Goal: Navigation & Orientation: Find specific page/section

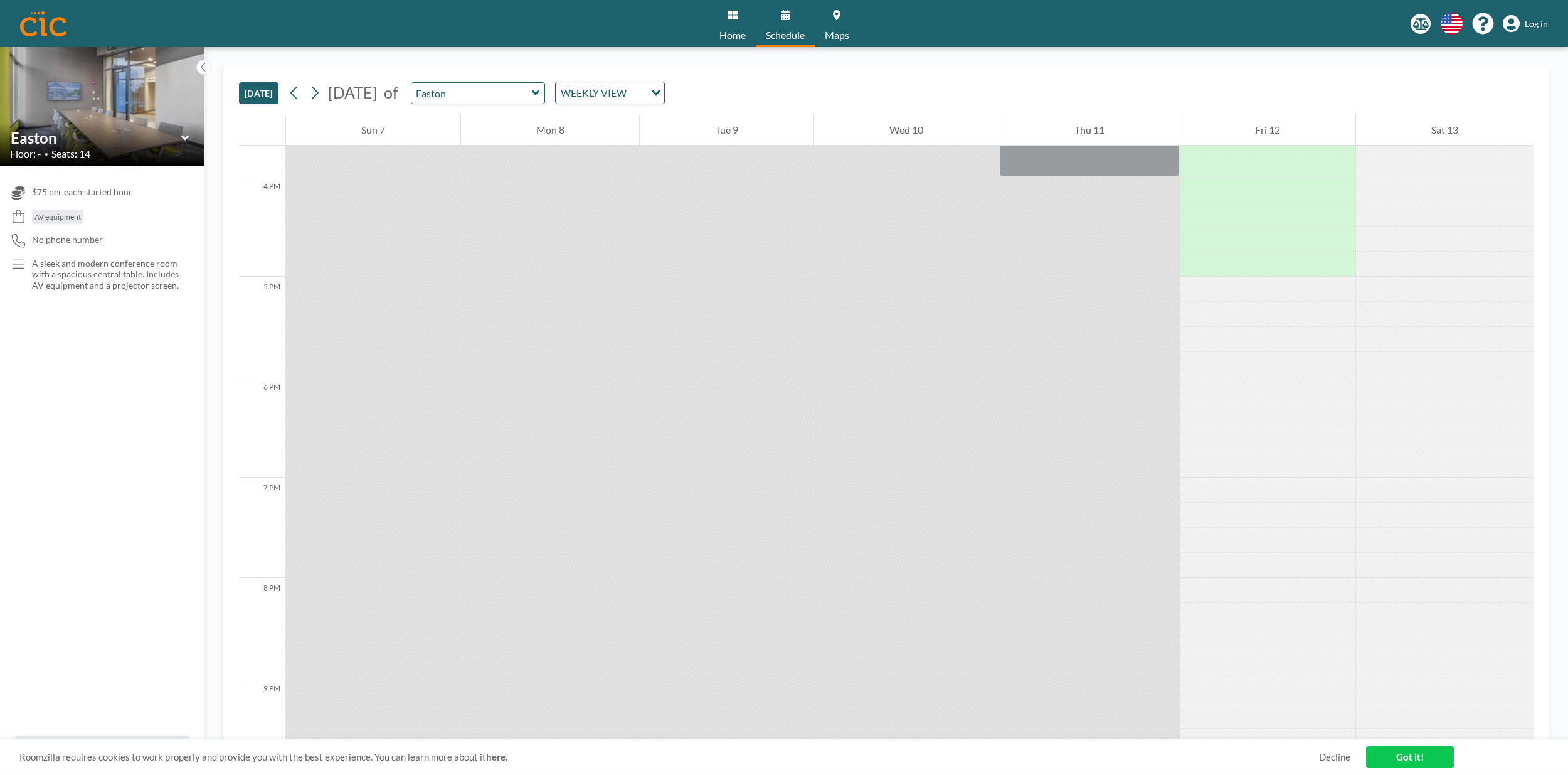
scroll to position [1473, 0]
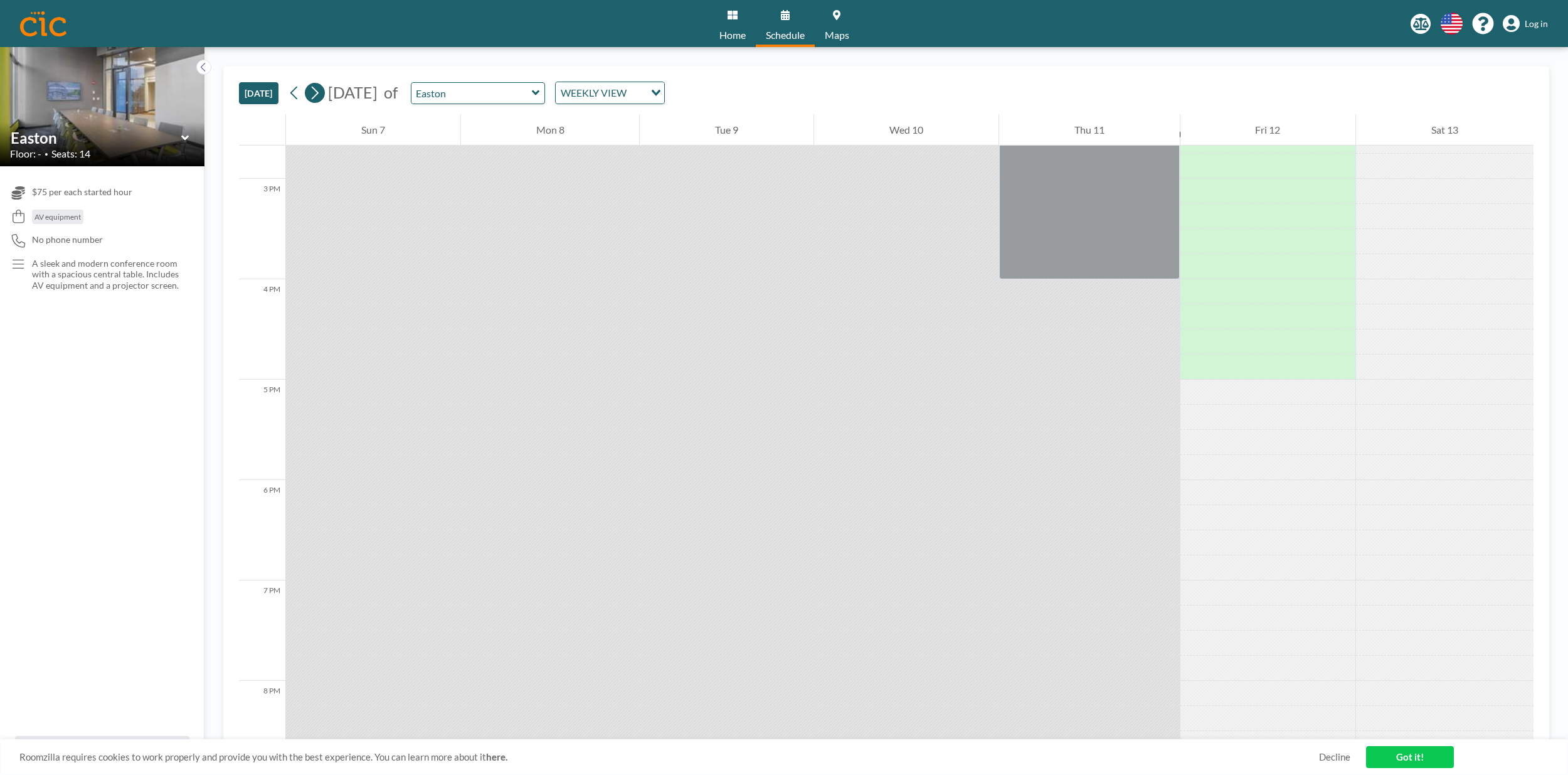
click at [315, 99] on icon at bounding box center [315, 92] width 7 height 13
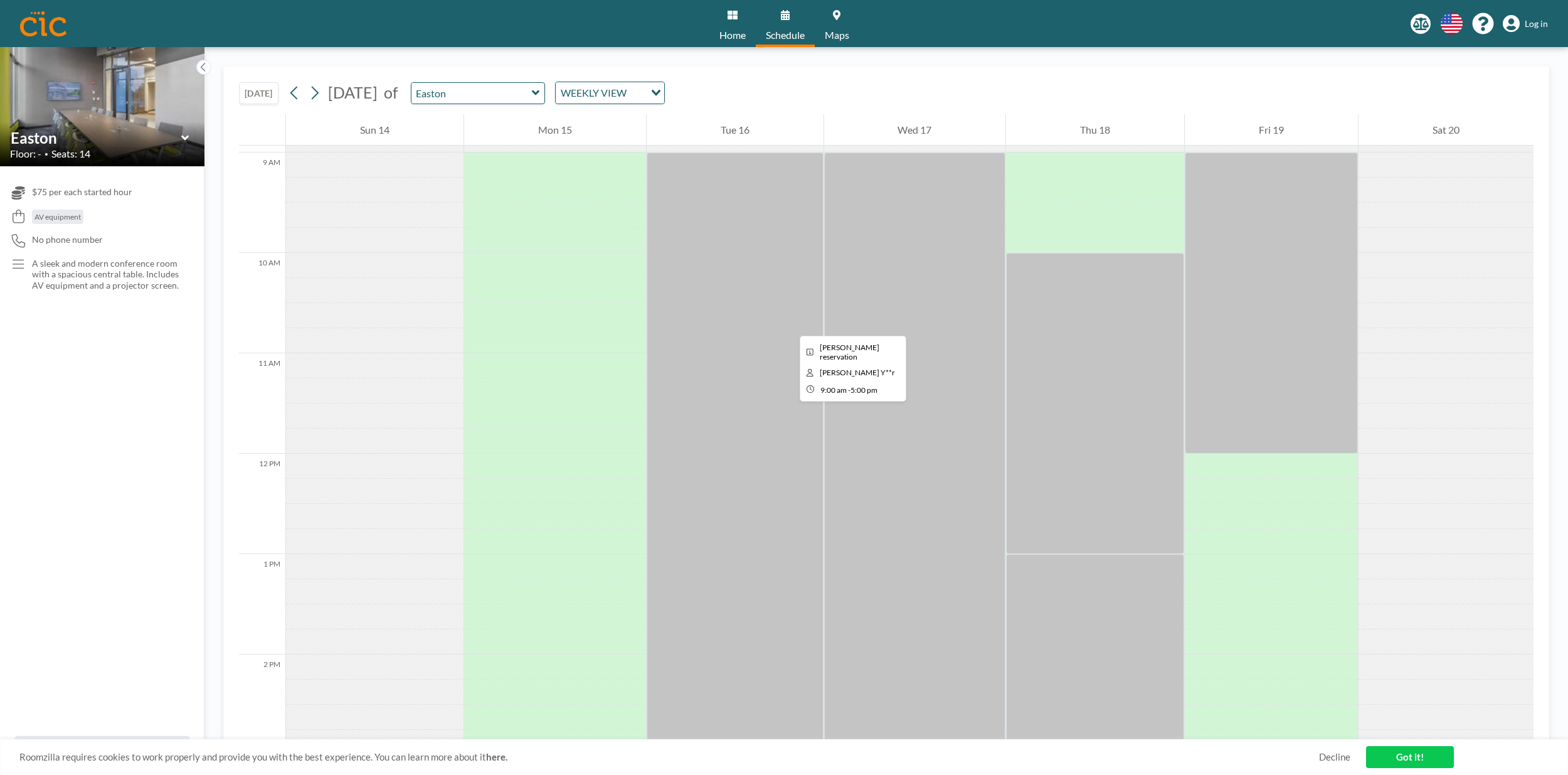
scroll to position [908, 0]
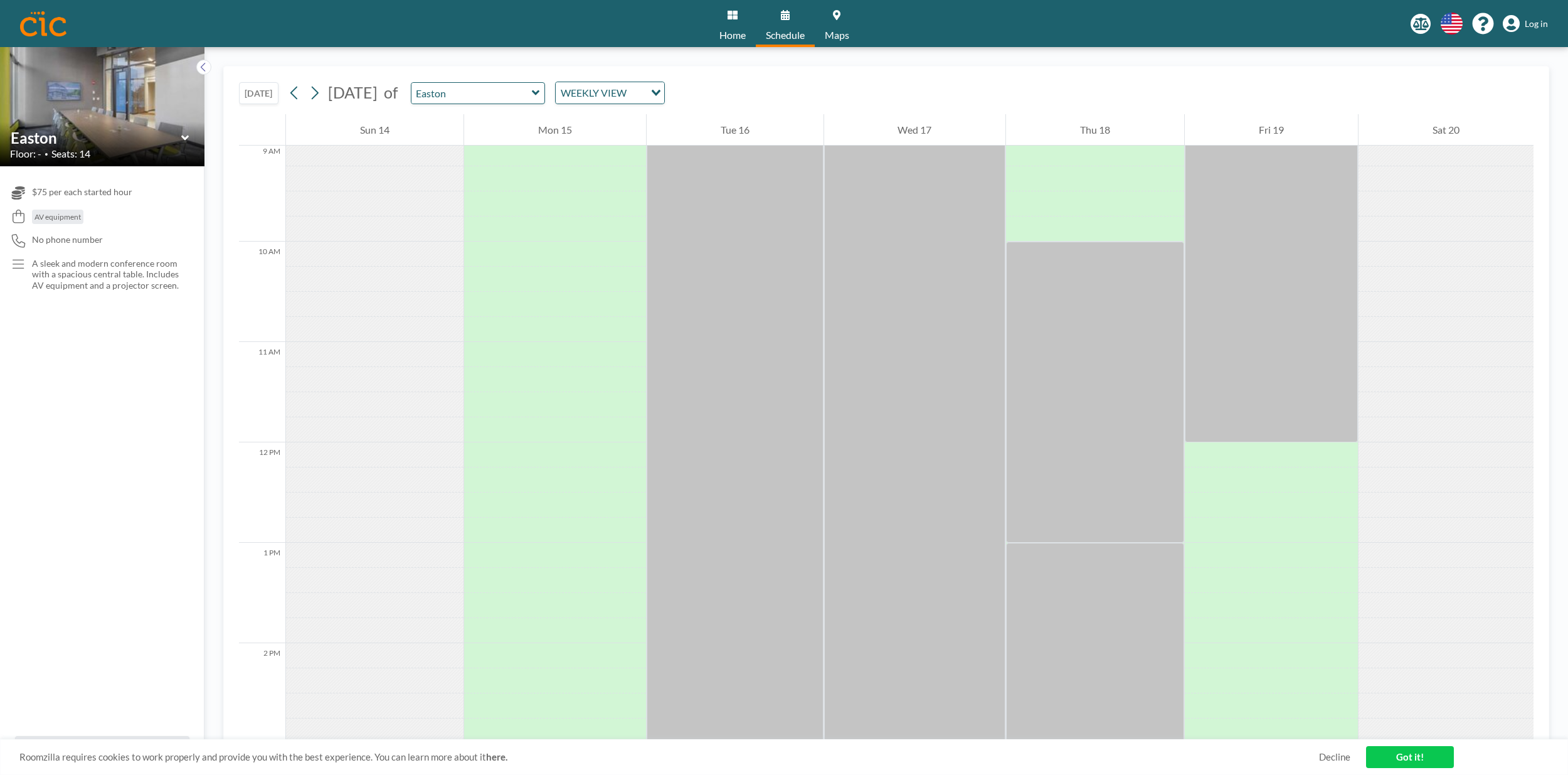
click at [540, 96] on icon at bounding box center [536, 92] width 8 height 13
type input "Peabody"
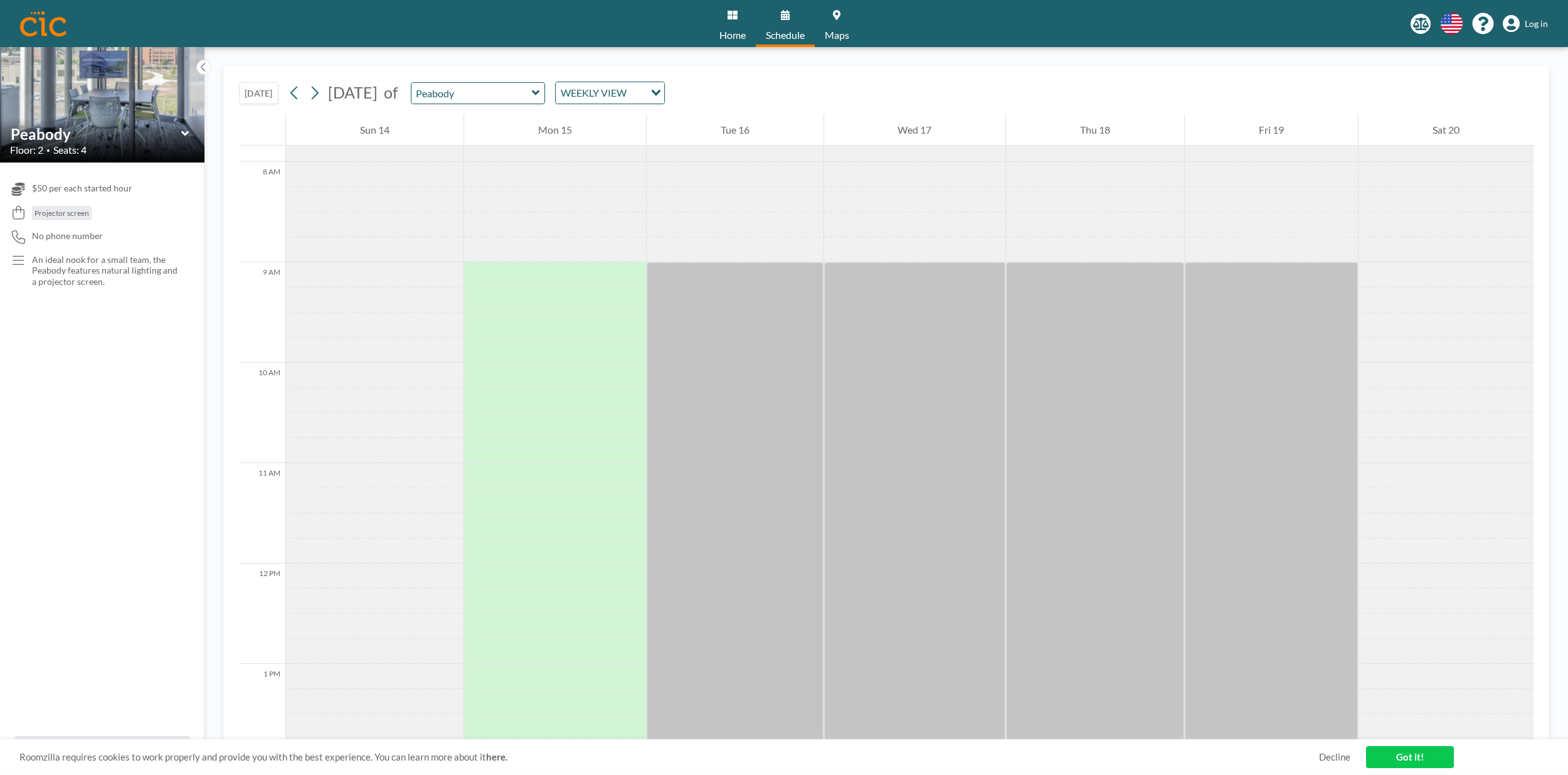
scroll to position [782, 0]
click at [540, 95] on icon at bounding box center [536, 92] width 8 height 13
type input "Sachuest"
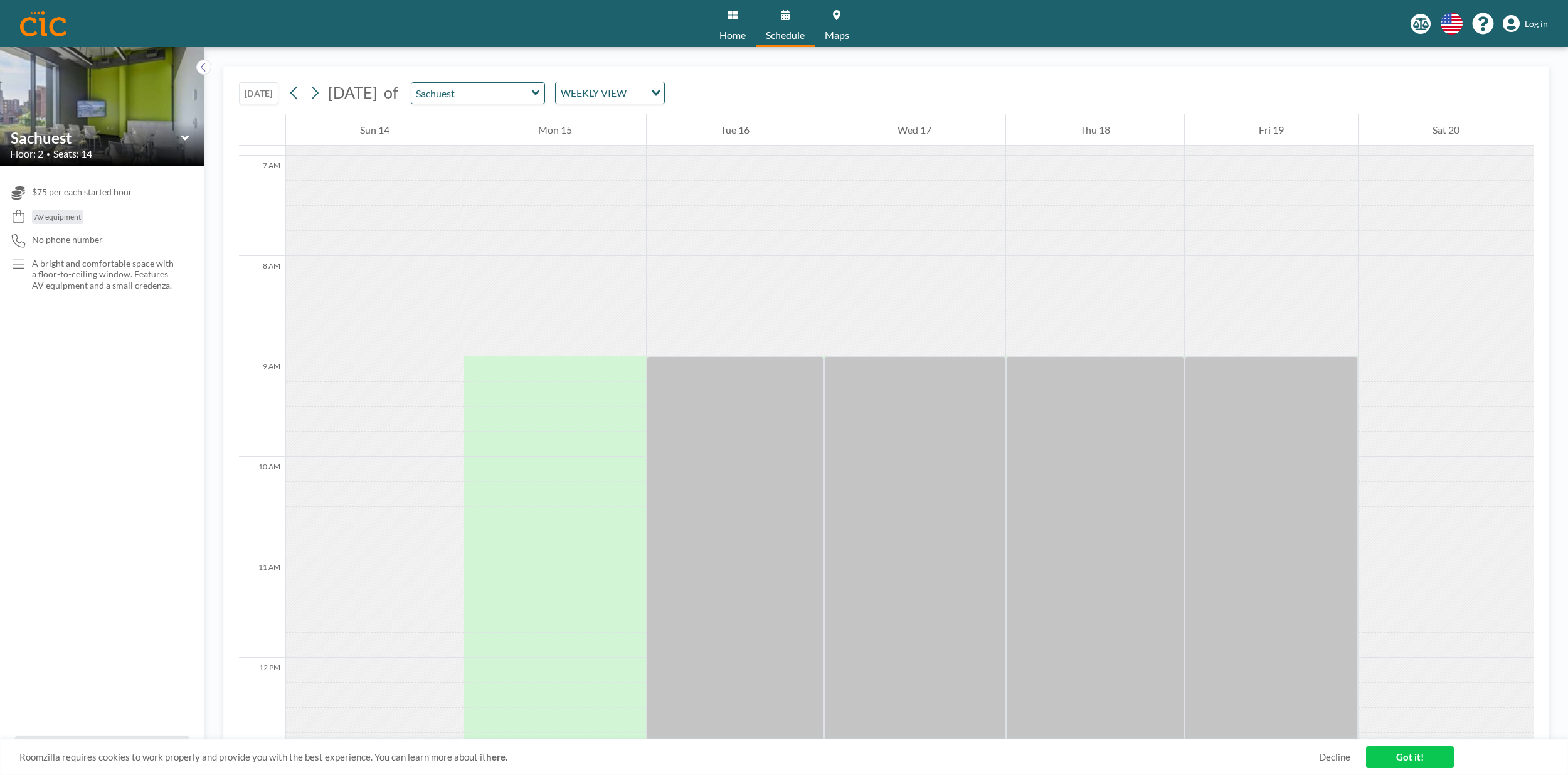
scroll to position [688, 0]
drag, startPoint x: 717, startPoint y: 297, endPoint x: 719, endPoint y: 181, distance: 116.0
click at [717, 183] on div at bounding box center [735, 661] width 177 height 2409
click at [737, 19] on icon at bounding box center [733, 15] width 10 height 10
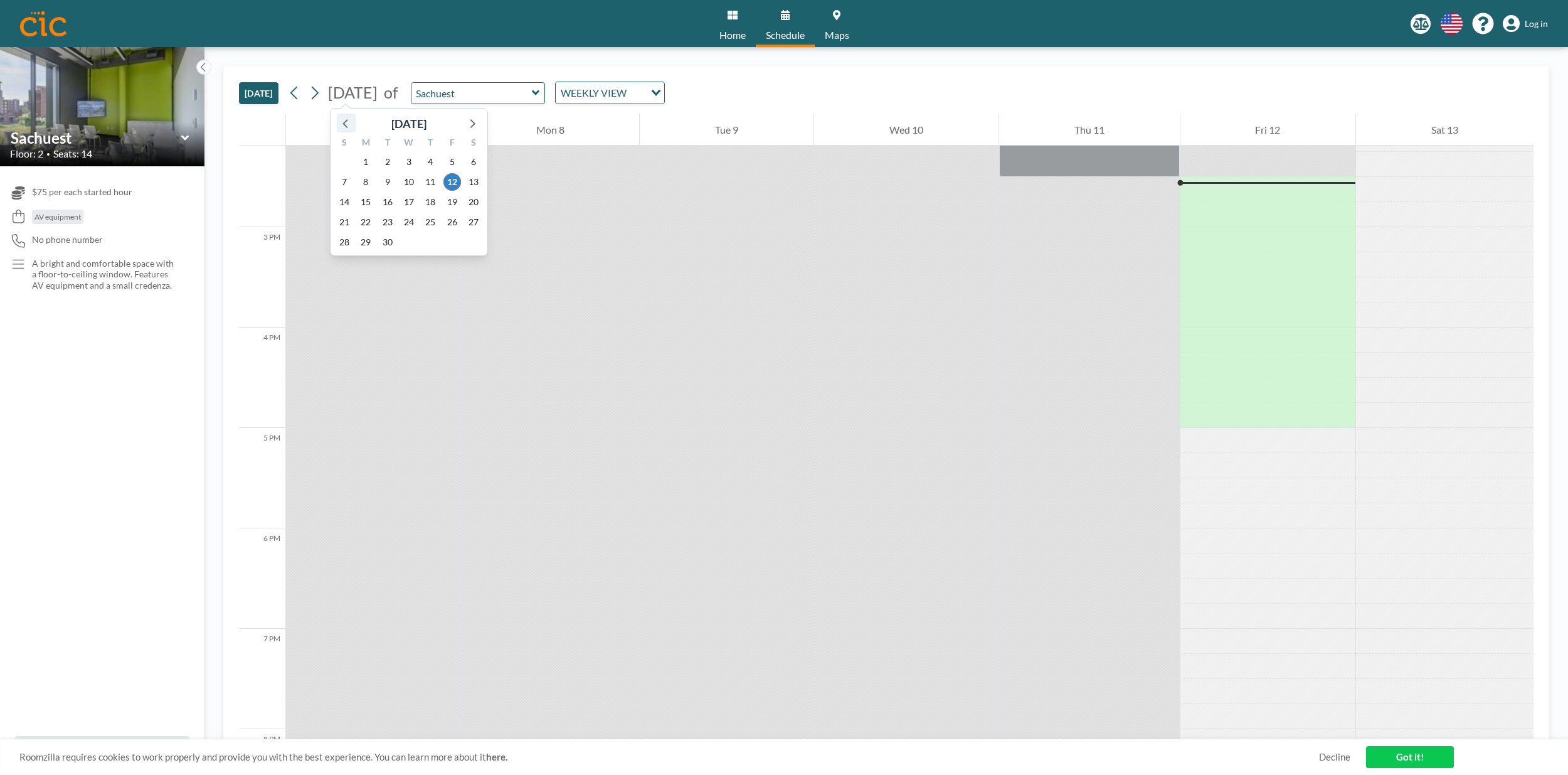
scroll to position [1431, 0]
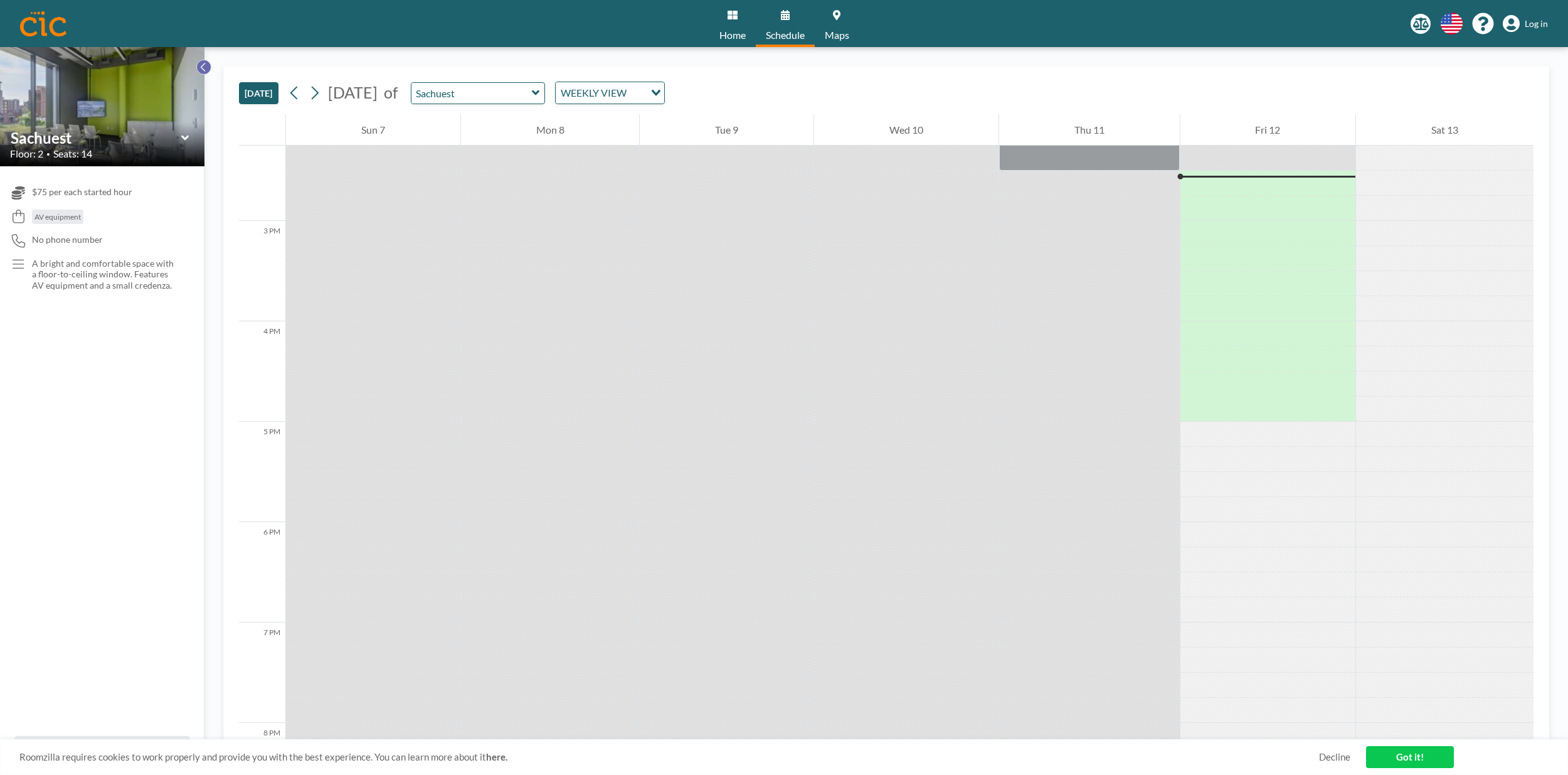
click at [206, 66] on icon at bounding box center [203, 67] width 8 height 13
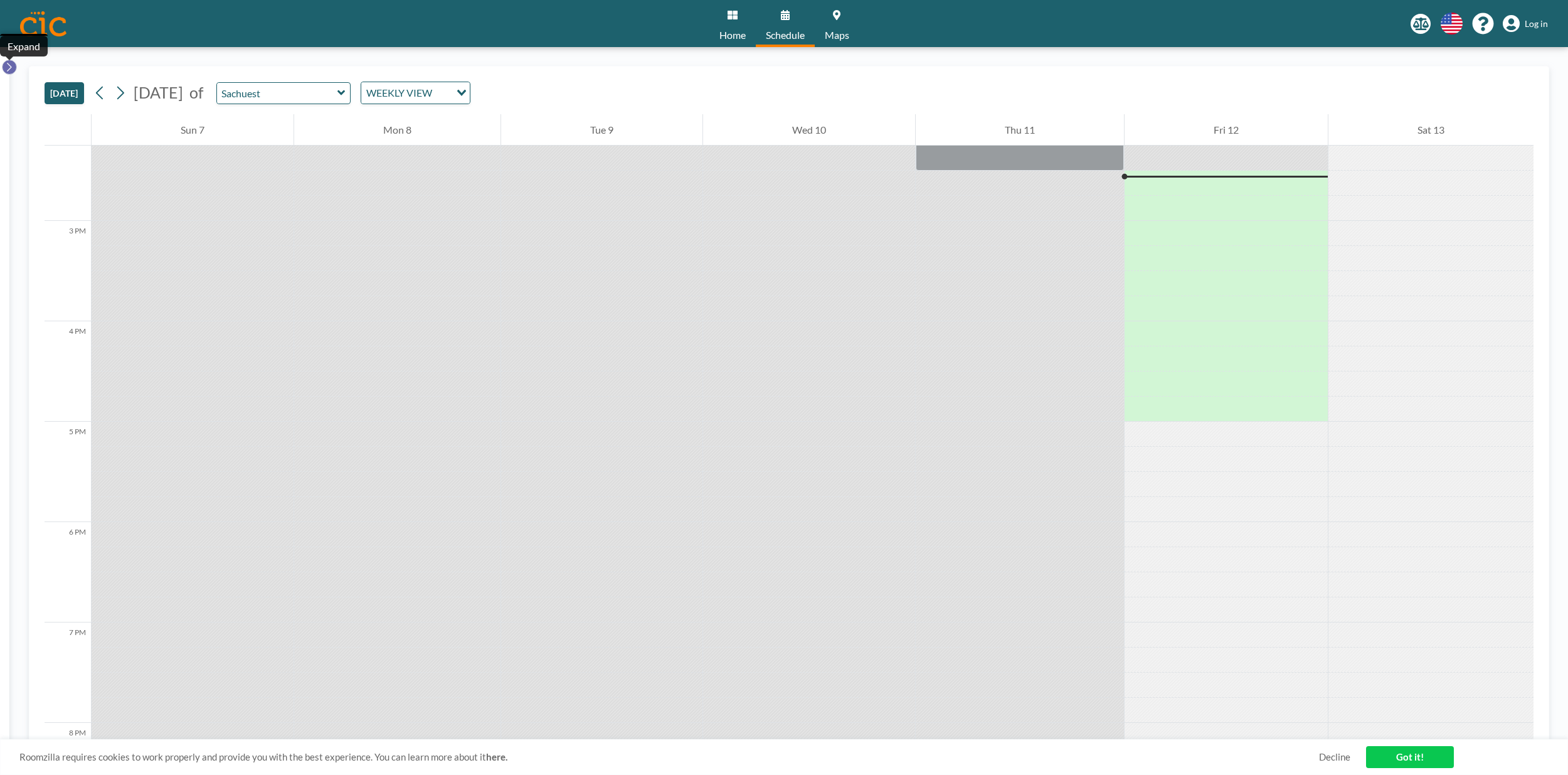
click at [13, 67] on button at bounding box center [9, 67] width 15 height 15
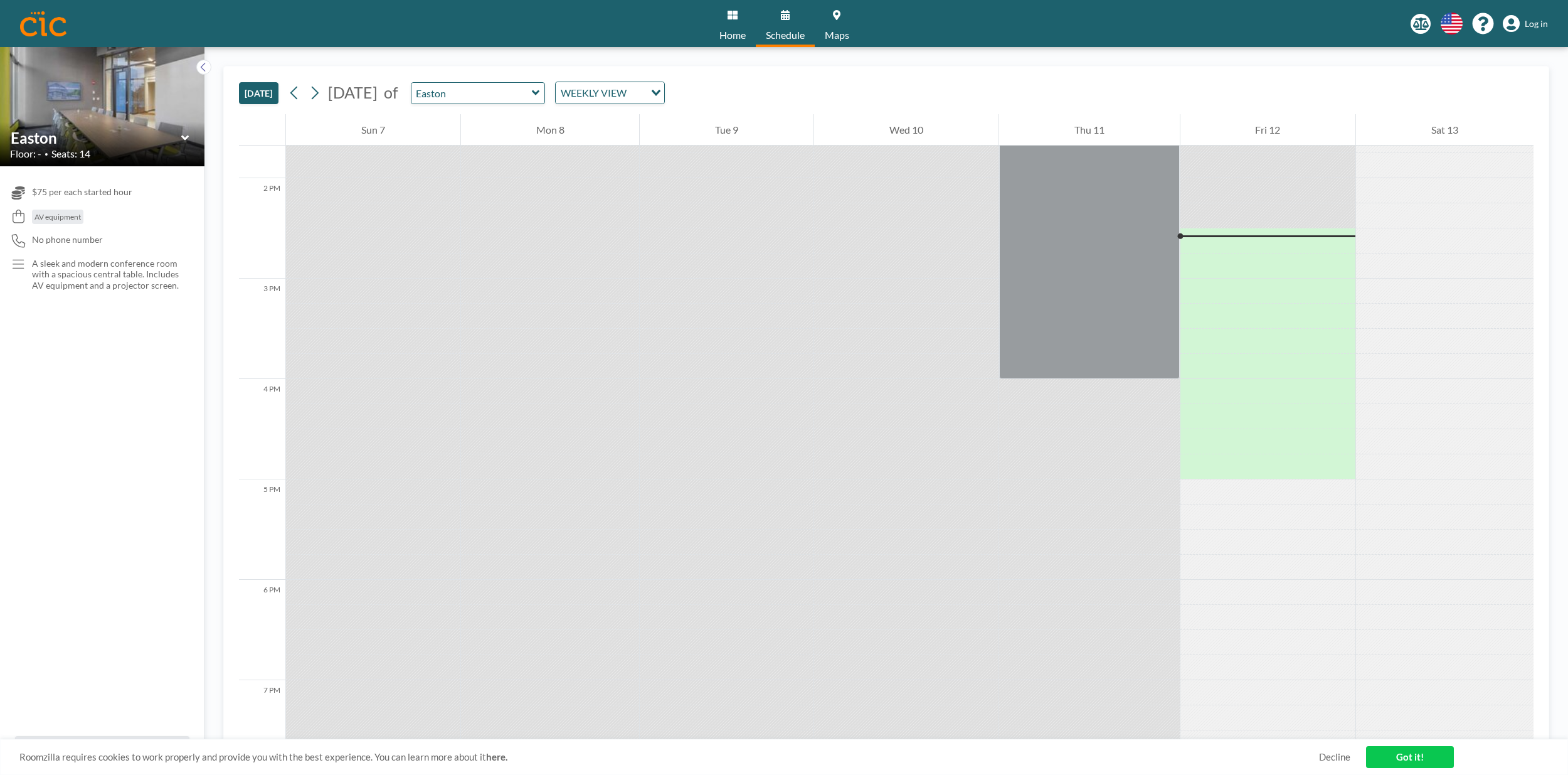
scroll to position [1431, 0]
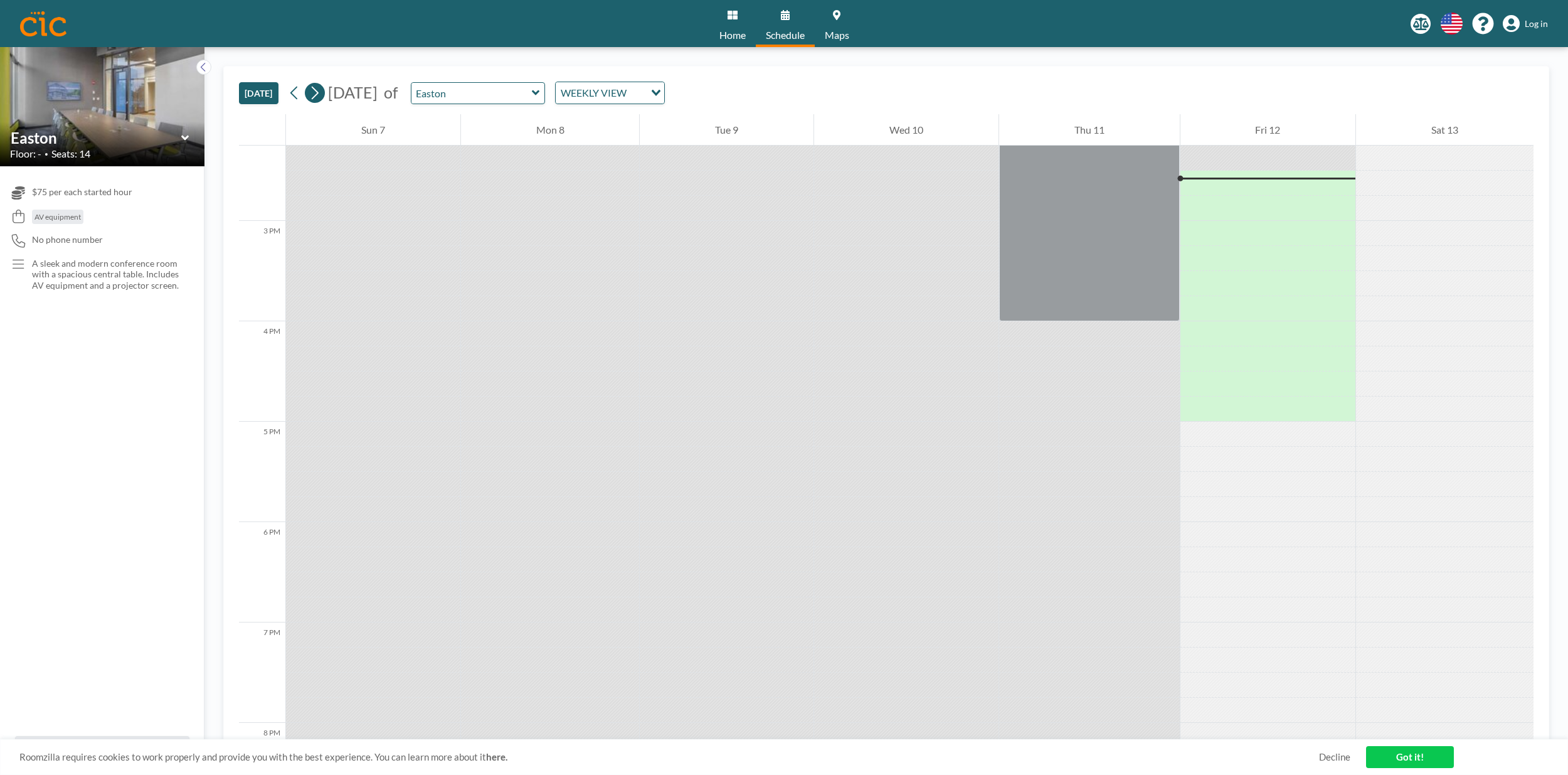
click at [319, 93] on icon at bounding box center [315, 92] width 7 height 13
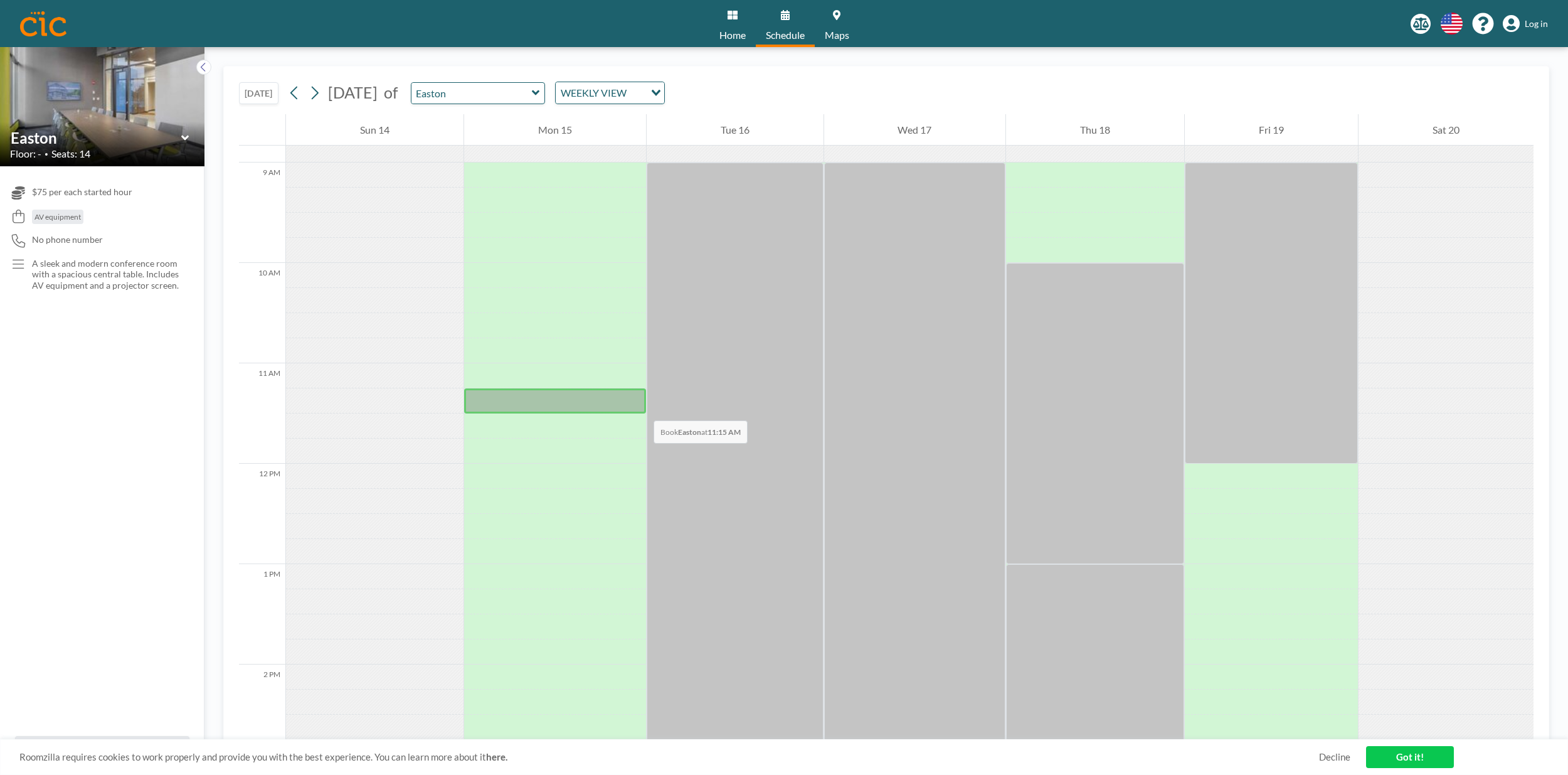
scroll to position [890, 0]
